Goal: Information Seeking & Learning: Understand process/instructions

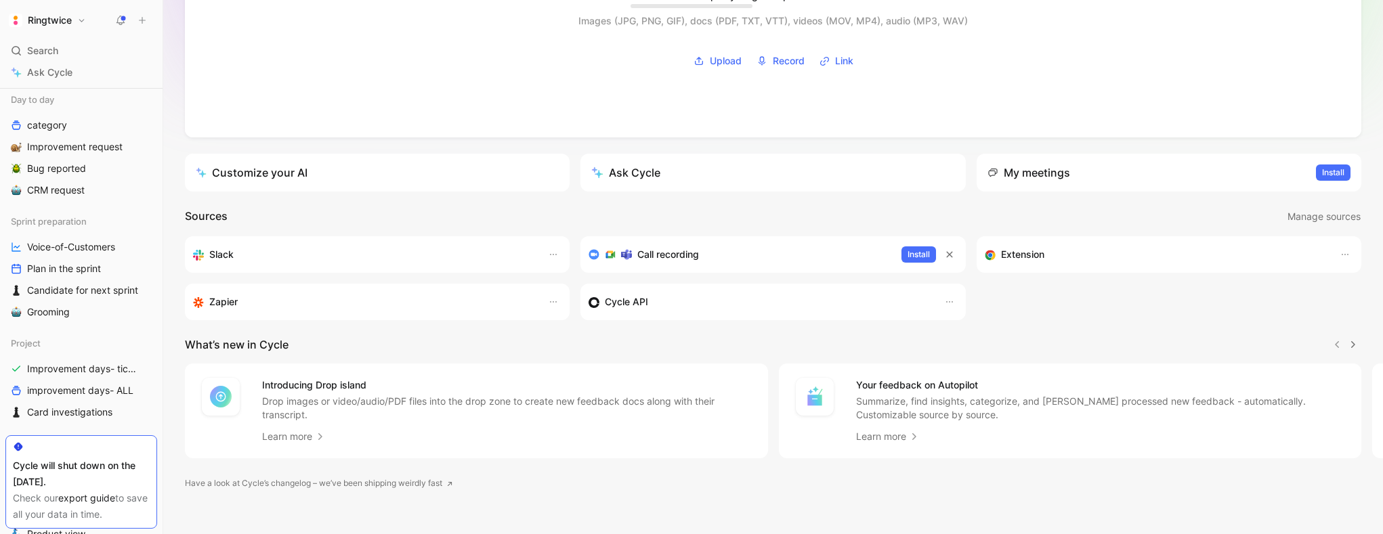
scroll to position [224, 0]
click at [66, 172] on span "Bug reported" at bounding box center [56, 168] width 59 height 14
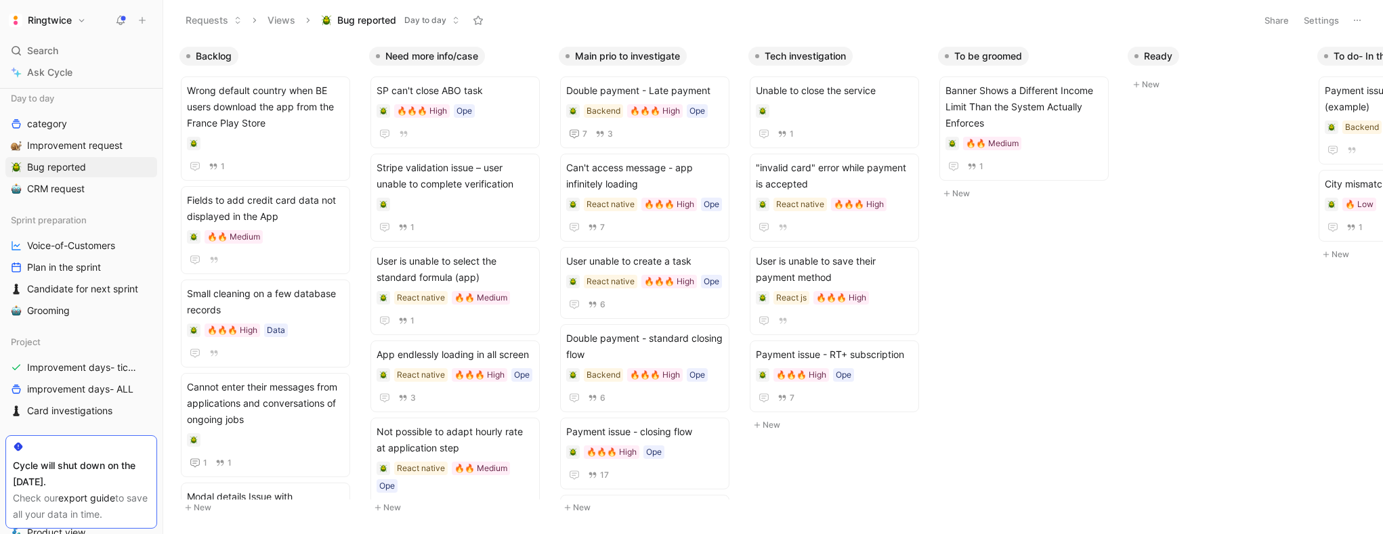
click at [1314, 20] on button "Settings" at bounding box center [1321, 20] width 47 height 19
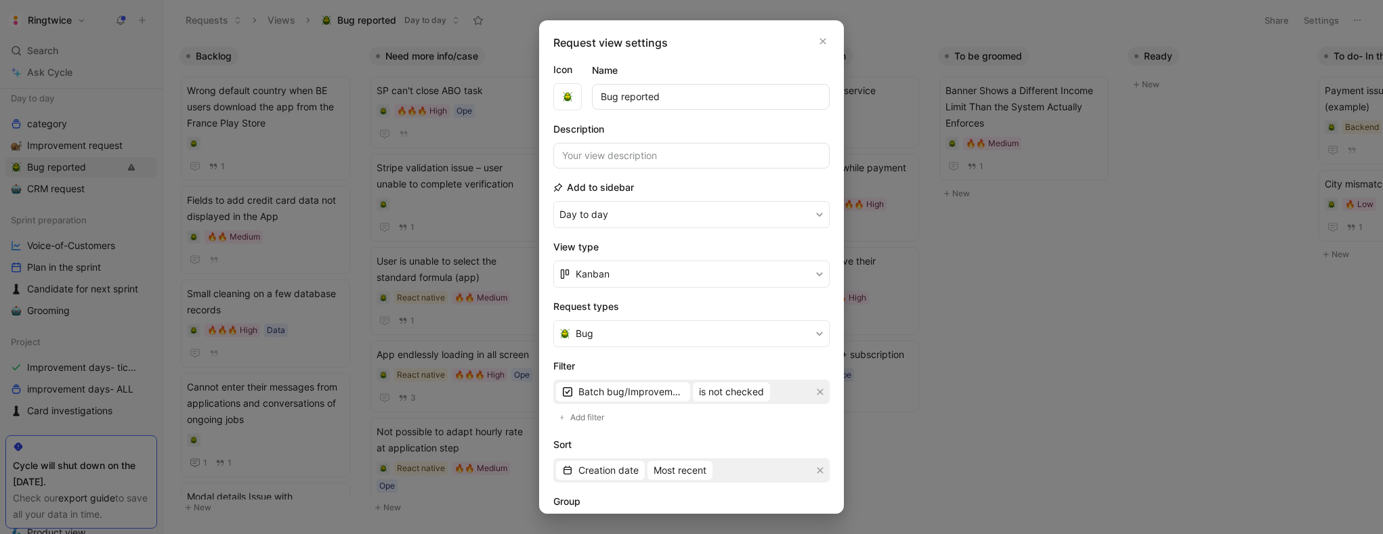
click at [1143, 165] on div at bounding box center [691, 267] width 1383 height 534
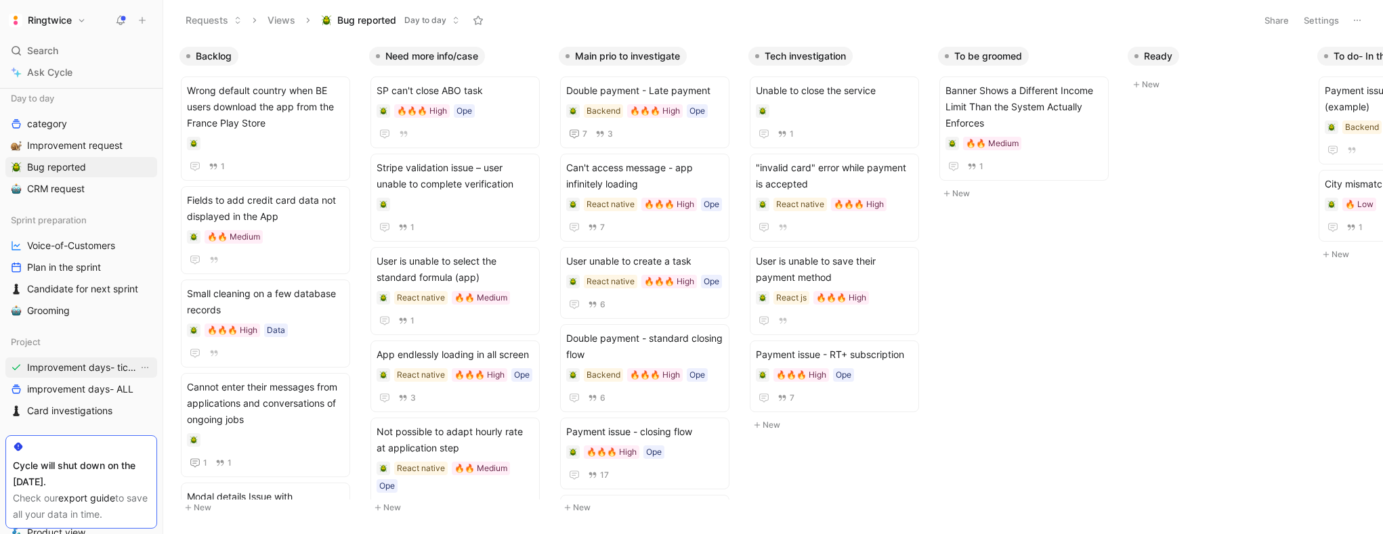
click at [98, 367] on span "Improvement days- tickets ready" at bounding box center [82, 368] width 111 height 14
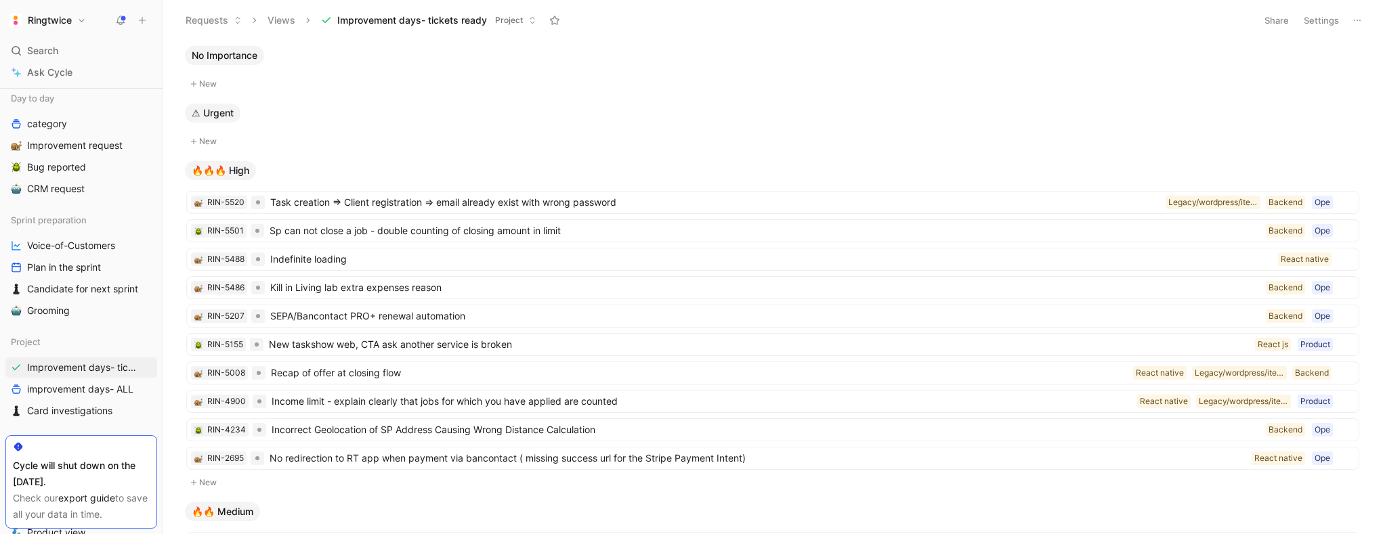
drag, startPoint x: 1109, startPoint y: 30, endPoint x: 1214, endPoint y: 25, distance: 104.4
click at [1115, 30] on div "Requests Views Improvement days- tickets ready Project" at bounding box center [713, 20] width 1071 height 23
click at [1317, 22] on button "Settings" at bounding box center [1321, 20] width 47 height 19
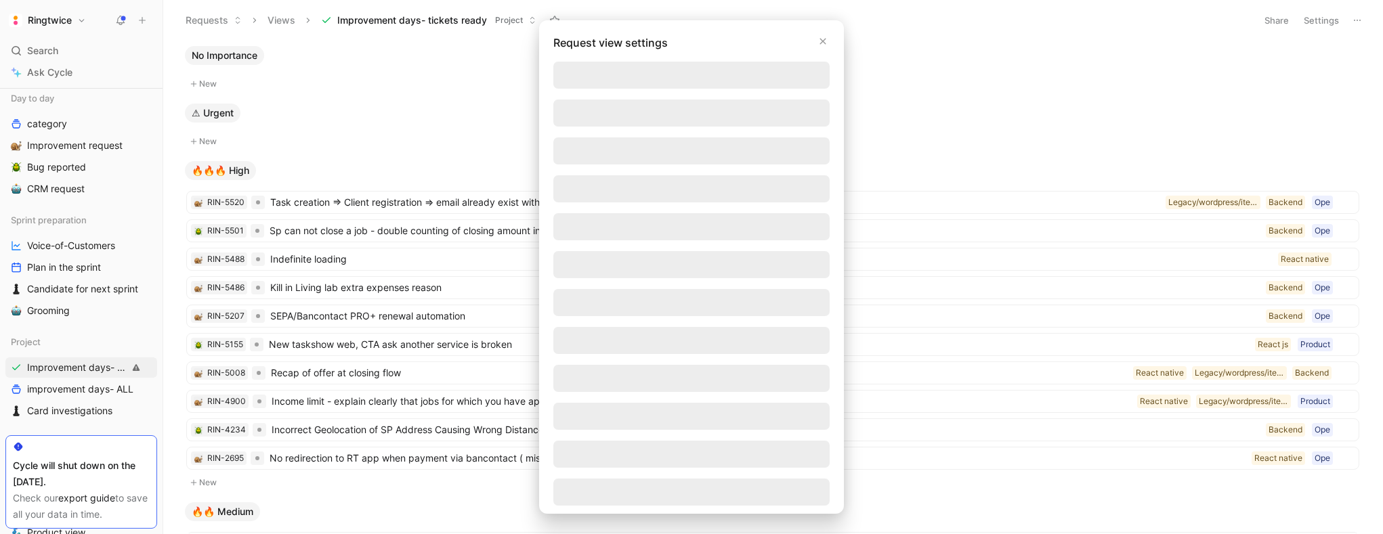
click at [1285, 22] on div at bounding box center [691, 267] width 1383 height 534
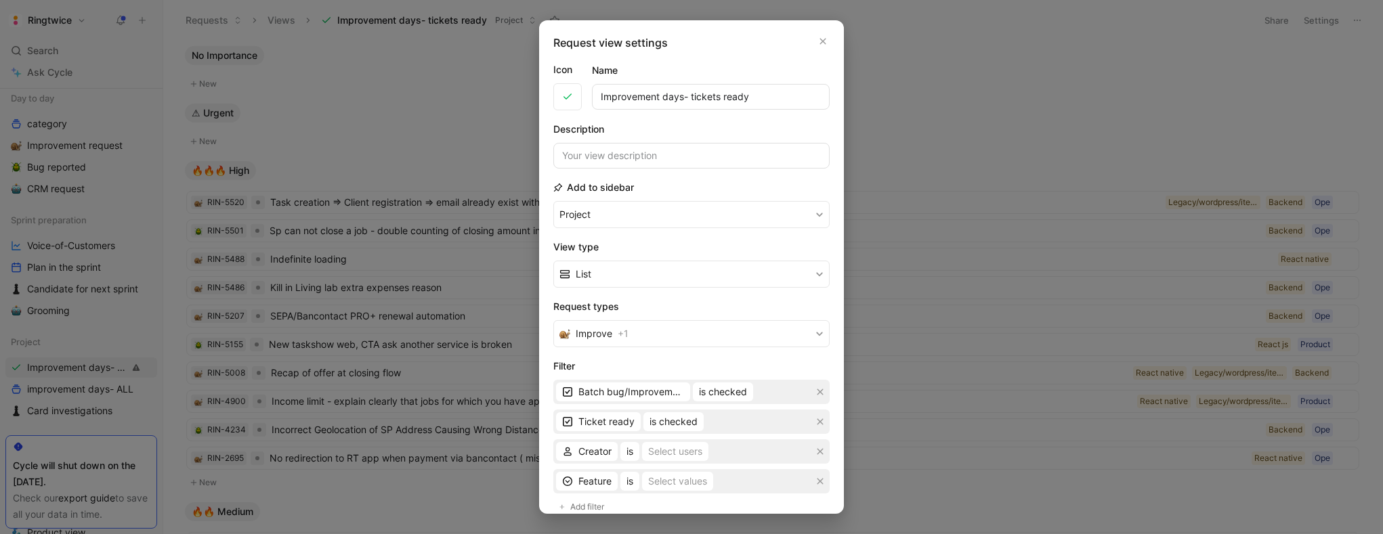
drag, startPoint x: 1256, startPoint y: 42, endPoint x: 1269, endPoint y: 20, distance: 25.6
click at [1256, 41] on div at bounding box center [691, 267] width 1383 height 534
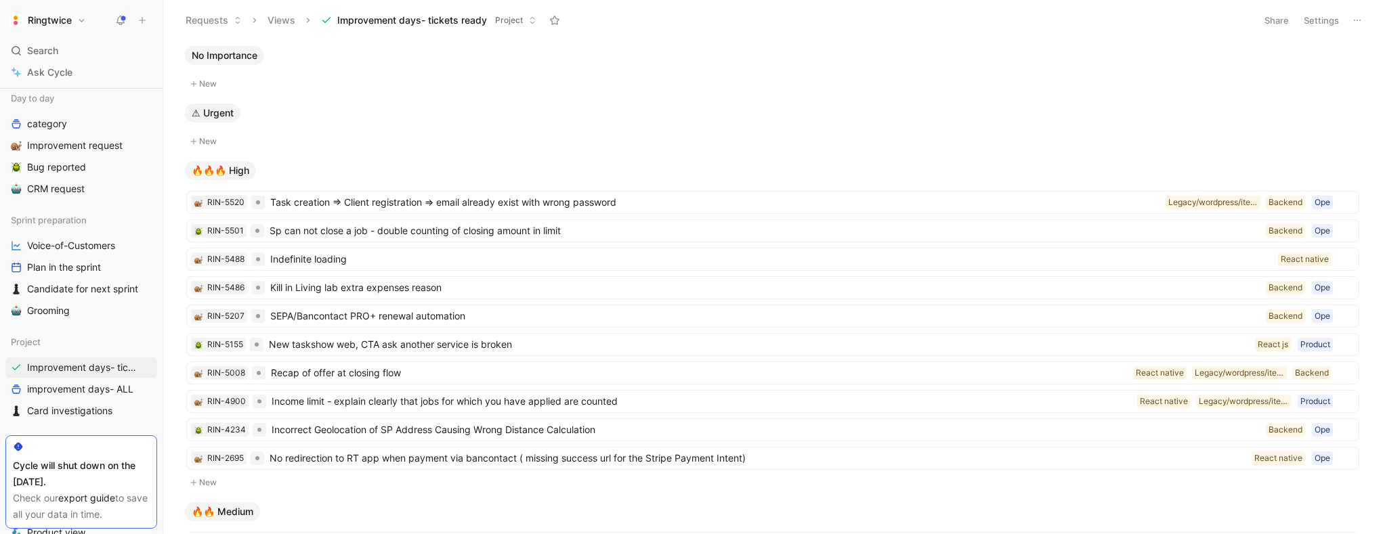
click at [1270, 20] on button "Share" at bounding box center [1276, 20] width 37 height 19
click at [1220, 28] on html "Ringtwice Search ⌘ K Ask Cycle Workspace Home G then H Feedback G then F Reques…" at bounding box center [691, 267] width 1383 height 534
click at [1354, 20] on use at bounding box center [1357, 20] width 7 height 1
drag, startPoint x: 116, startPoint y: 169, endPoint x: 110, endPoint y: 166, distance: 7.0
click at [110, 166] on link "Bug reported" at bounding box center [81, 167] width 152 height 20
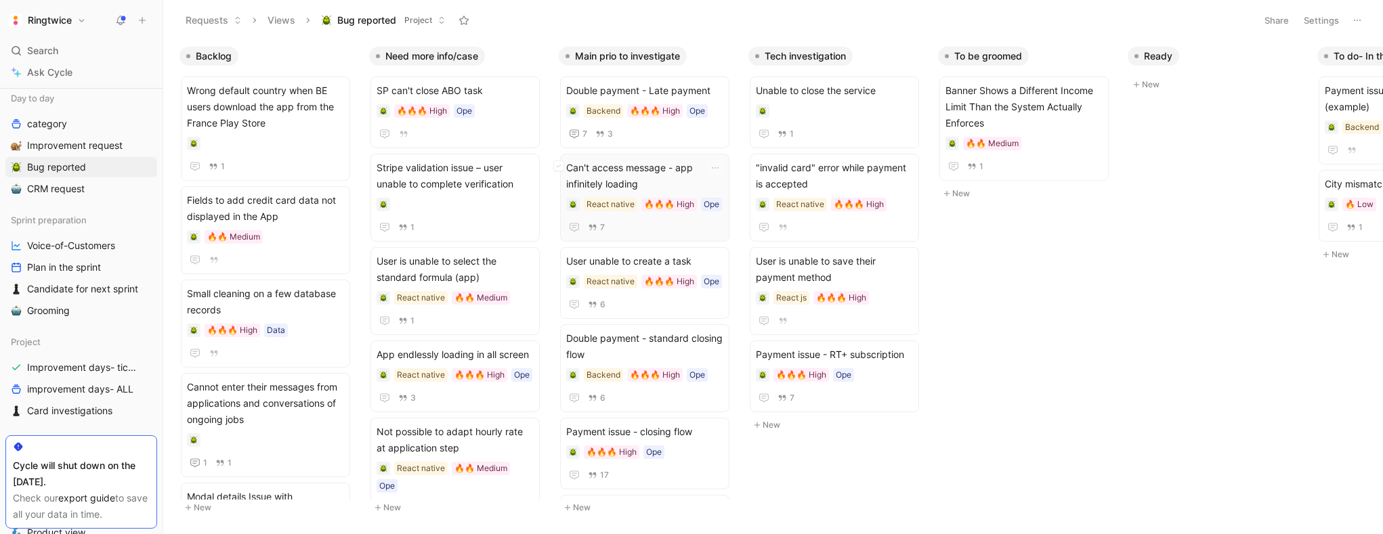
scroll to position [2, 0]
click at [112, 152] on span "Improvement request" at bounding box center [74, 146] width 95 height 14
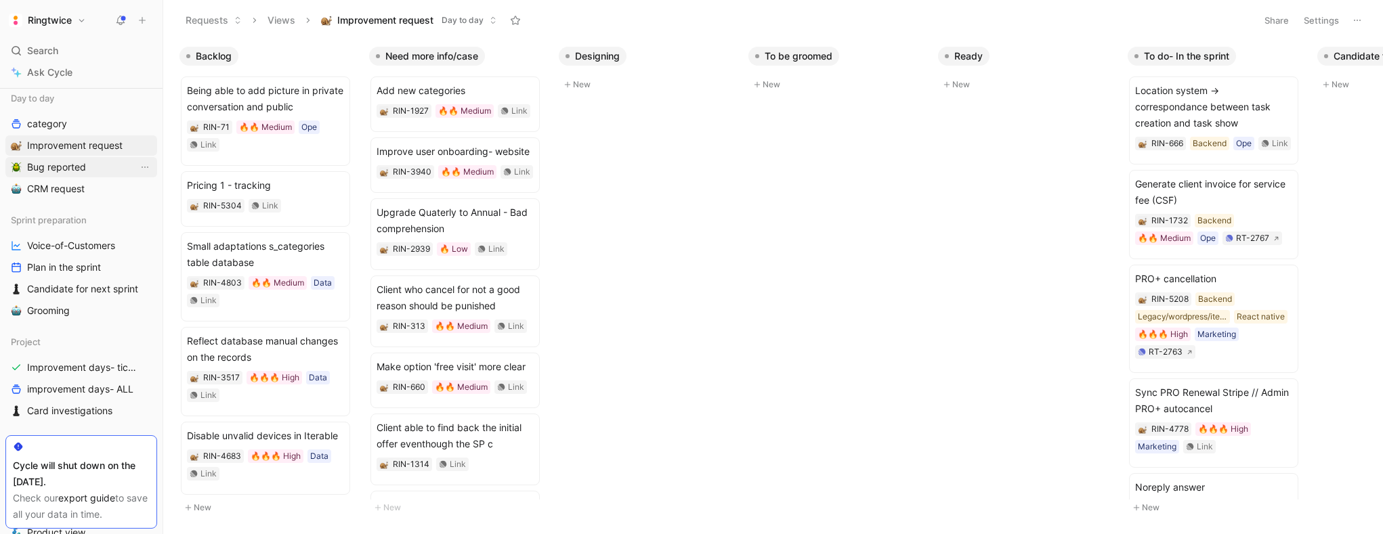
click at [106, 171] on link "Bug reported" at bounding box center [81, 167] width 152 height 20
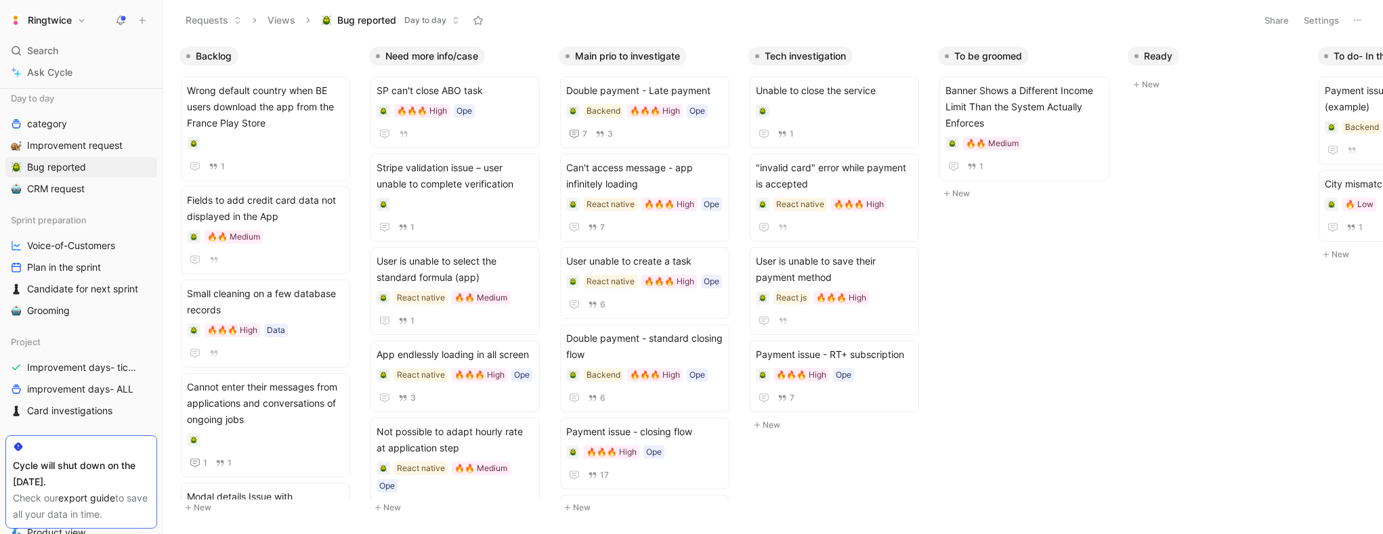
click at [30, 471] on div "Cycle will shut down on the [DATE]." at bounding box center [81, 474] width 137 height 33
click at [82, 498] on link "export guide" at bounding box center [86, 498] width 57 height 12
